Goal: Book appointment/travel/reservation

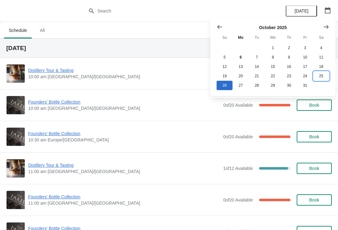
click at [319, 81] on button "25" at bounding box center [321, 75] width 16 height 9
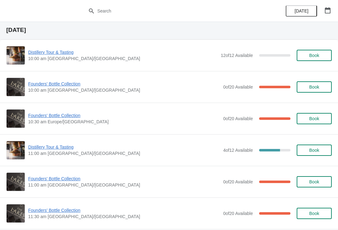
scroll to position [15, 0]
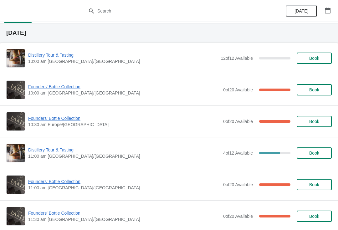
click at [63, 121] on span "Founders' Bottle Collection" at bounding box center [124, 118] width 192 height 6
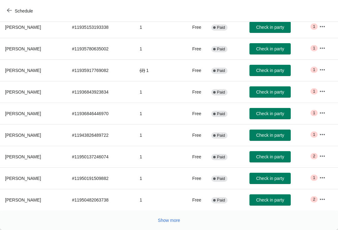
scroll to position [103, 0]
click at [163, 220] on span "Show more" at bounding box center [169, 220] width 22 height 5
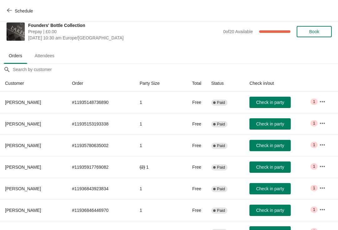
scroll to position [5, 0]
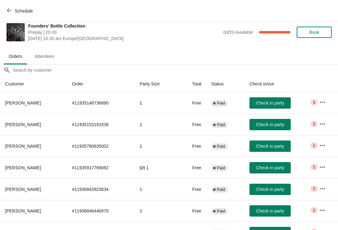
click at [318, 36] on button "Book" at bounding box center [313, 32] width 35 height 11
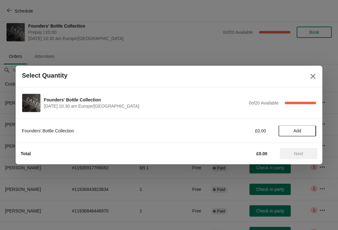
click at [302, 132] on span "Add" at bounding box center [297, 130] width 26 height 5
click at [300, 156] on span "Next" at bounding box center [298, 153] width 9 height 5
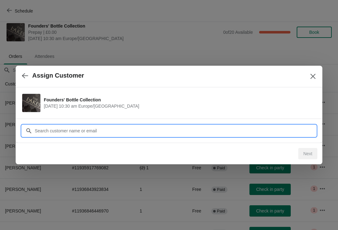
click at [144, 130] on input "Customer" at bounding box center [174, 130] width 281 height 11
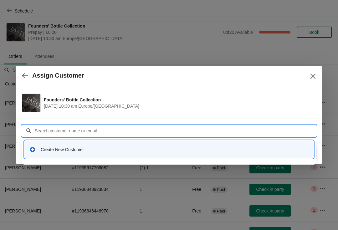
click at [71, 149] on div "Create New Customer" at bounding box center [175, 149] width 268 height 6
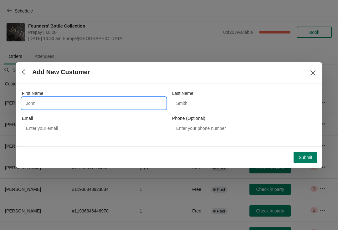
click at [83, 104] on input "First Name" at bounding box center [94, 103] width 144 height 11
type input "i"
type input "[PERSON_NAME]"
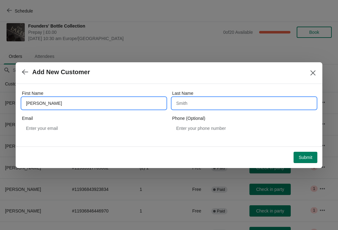
click at [224, 103] on input "Last Name" at bounding box center [244, 103] width 144 height 11
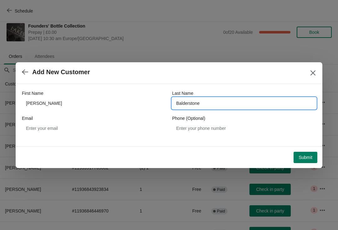
type input "Balderstone"
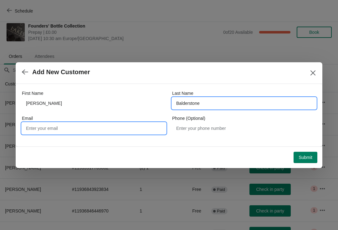
click at [84, 130] on input "Email" at bounding box center [94, 128] width 144 height 11
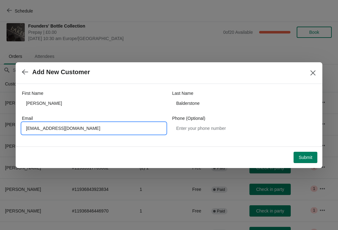
type input "[EMAIL_ADDRESS][DOMAIN_NAME]"
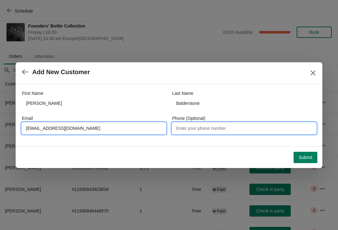
click at [224, 133] on input "Phone (Optional)" at bounding box center [244, 128] width 144 height 11
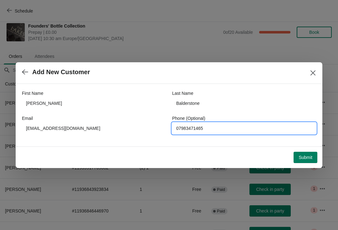
type input "07983471465"
click at [305, 155] on span "Submit" at bounding box center [305, 157] width 14 height 5
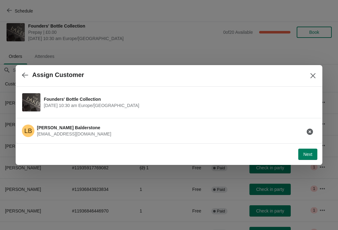
click at [302, 151] on button "Next" at bounding box center [307, 153] width 19 height 11
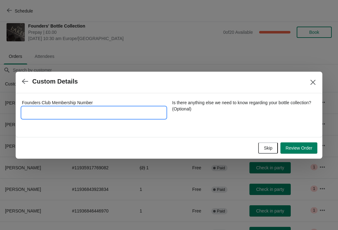
click at [103, 109] on input "Founders Club Membership Number" at bounding box center [94, 112] width 144 height 11
type input "1912016"
